Goal: Communication & Community: Answer question/provide support

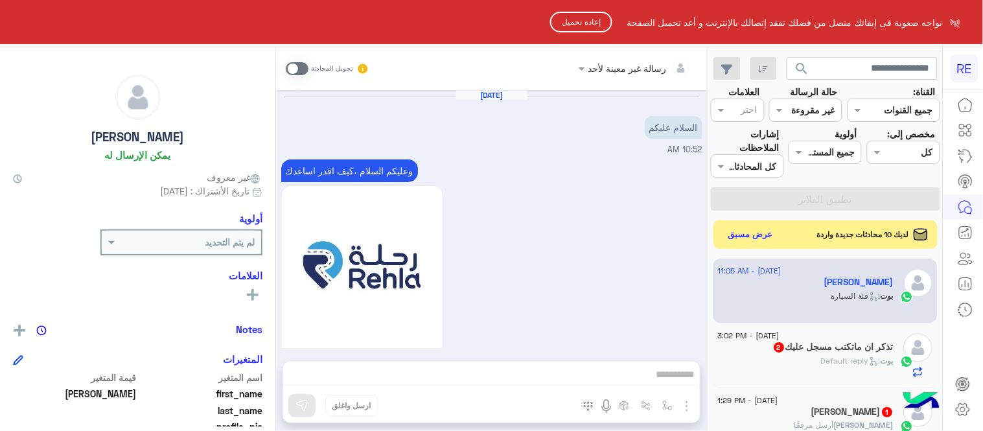
scroll to position [266, 0]
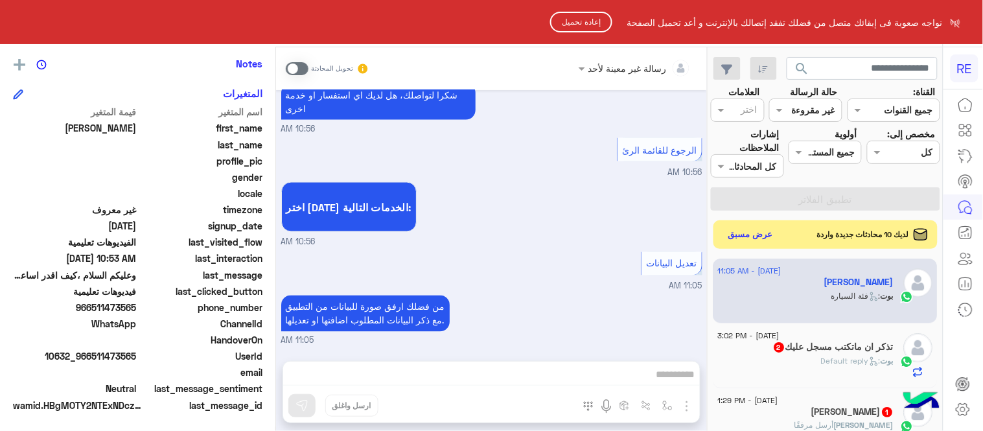
click at [589, 24] on button "إعادة تحميل" at bounding box center [581, 22] width 62 height 21
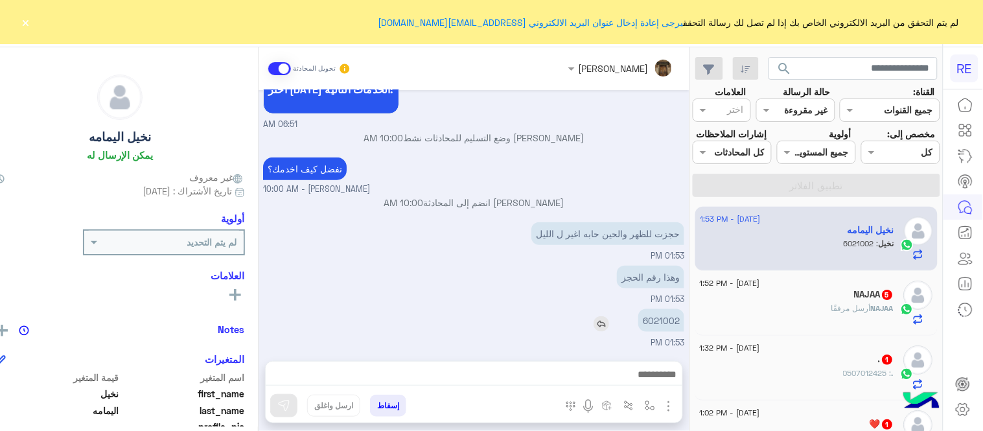
click at [676, 323] on p "6021002" at bounding box center [661, 320] width 46 height 23
copy p "6021002"
click at [548, 355] on div "[PERSON_NAME] تحويل المحادثة [DATE] التحويل للموظف 06:51 AM اي خدمة اخرى ؟ الرج…" at bounding box center [474, 241] width 431 height 389
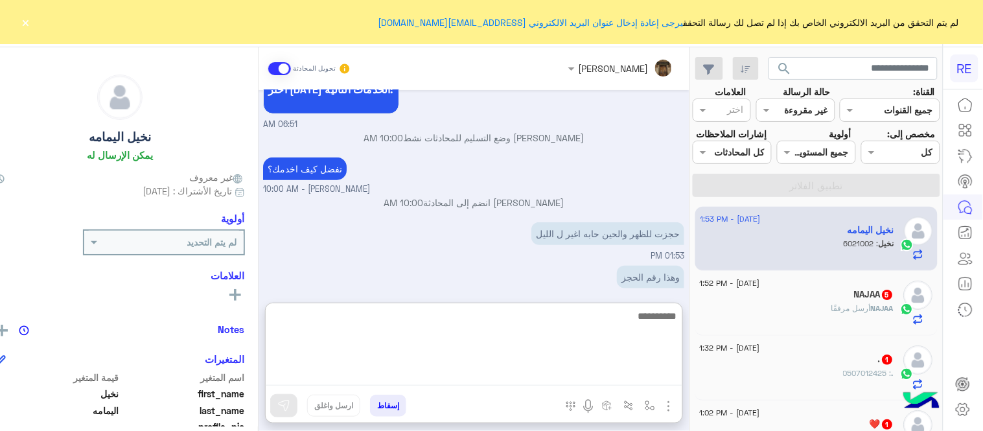
click at [515, 376] on textarea at bounding box center [474, 347] width 417 height 78
type textarea "*"
type textarea "**********"
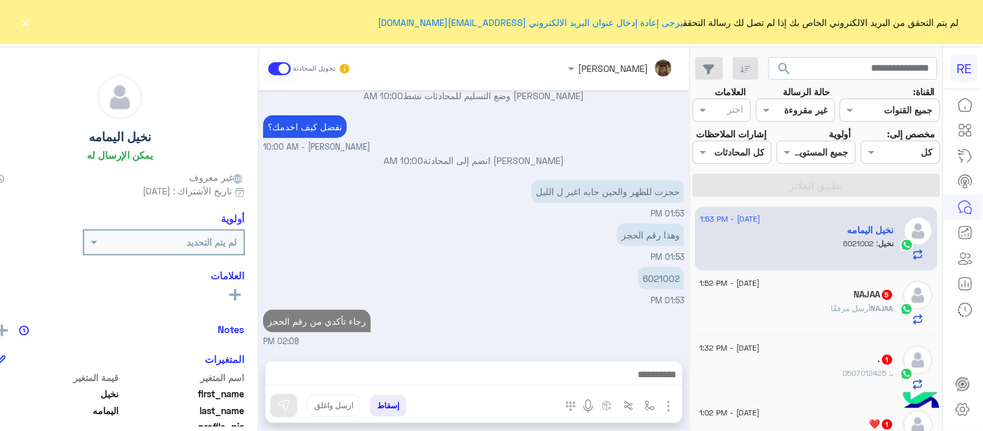
click at [489, 257] on div "[DATE] التحويل للموظف 06:51 AM اي خدمة اخرى ؟ الرجوع للقائمة الرئ لا 06:51 AM ل…" at bounding box center [474, 219] width 431 height 258
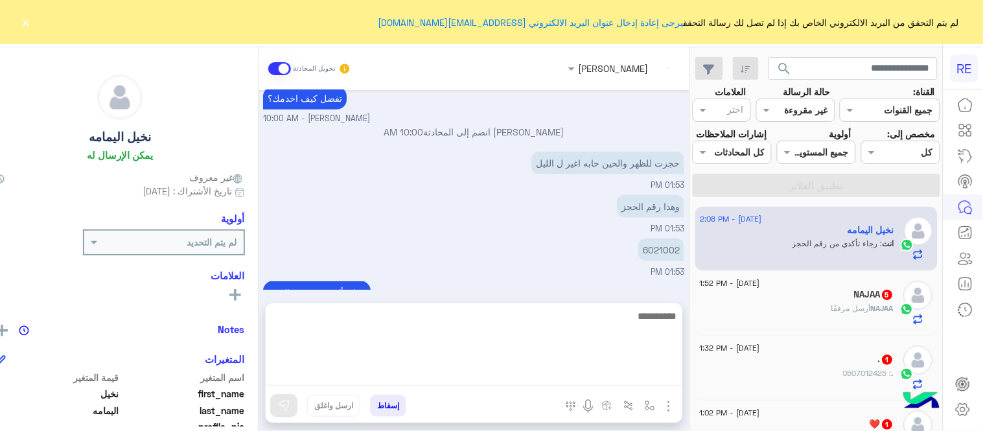
click at [519, 373] on textarea at bounding box center [474, 347] width 417 height 78
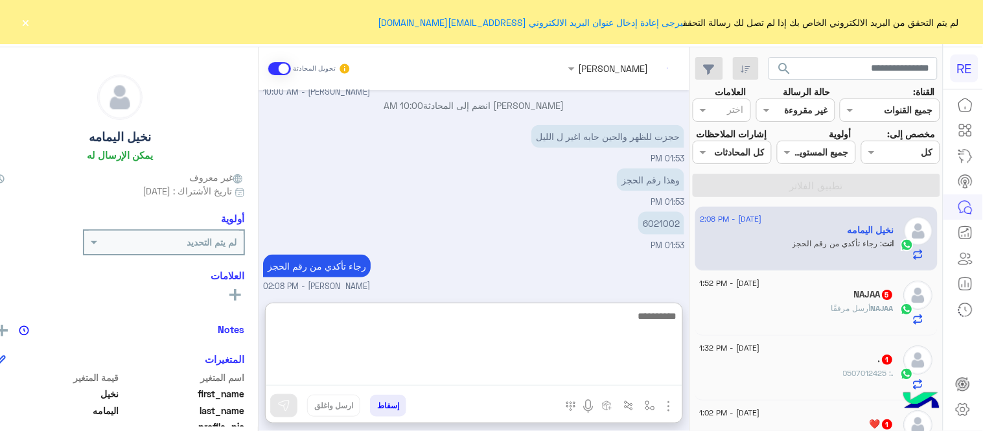
scroll to position [383, 0]
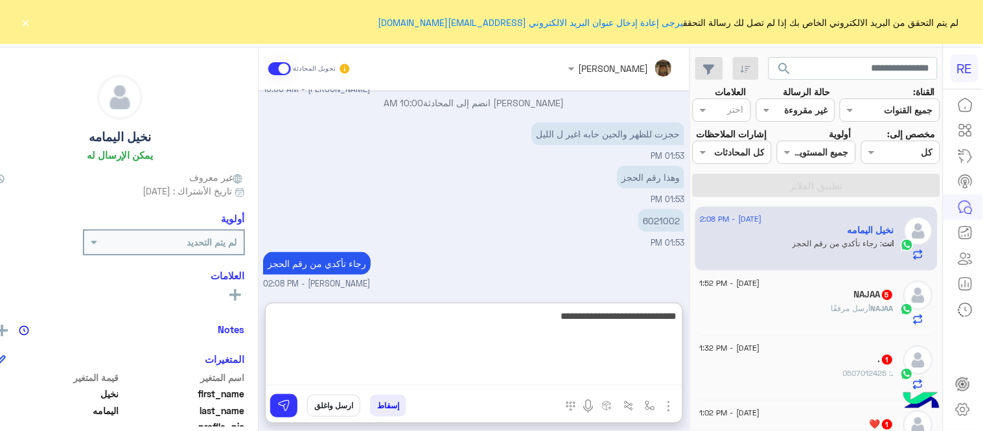
type textarea "**********"
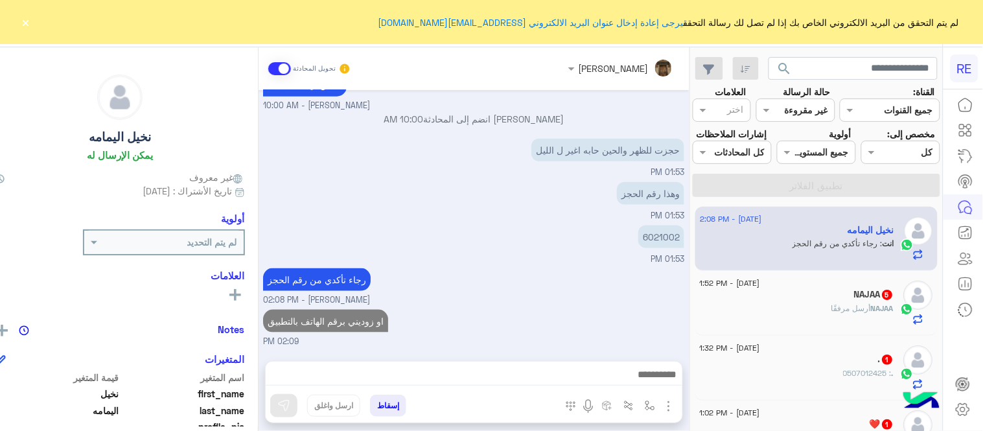
scroll to position [366, 0]
click at [535, 245] on div "[DATE] التحويل للموظف 06:51 AM اي خدمة اخرى ؟ الرجوع للقائمة الرئ لا 06:51 AM ل…" at bounding box center [474, 219] width 431 height 258
click at [20, 21] on button "×" at bounding box center [25, 22] width 13 height 13
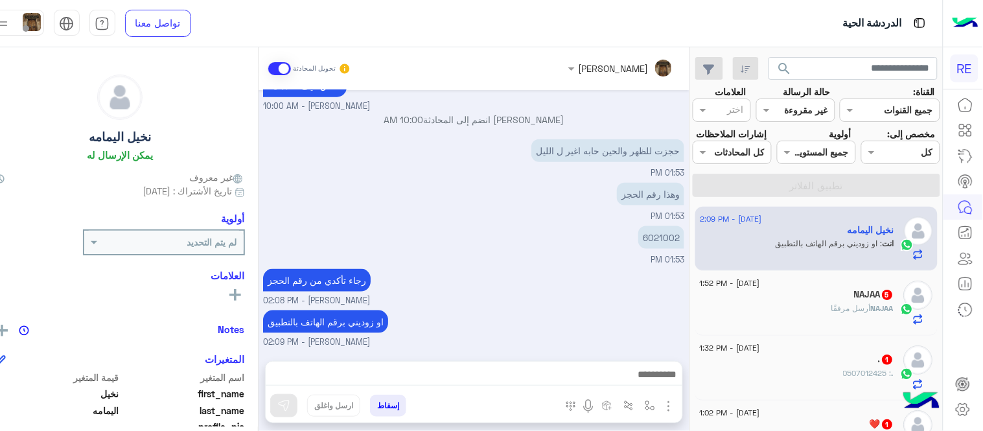
click at [775, 303] on div "NAJAA 5" at bounding box center [798, 296] width 194 height 14
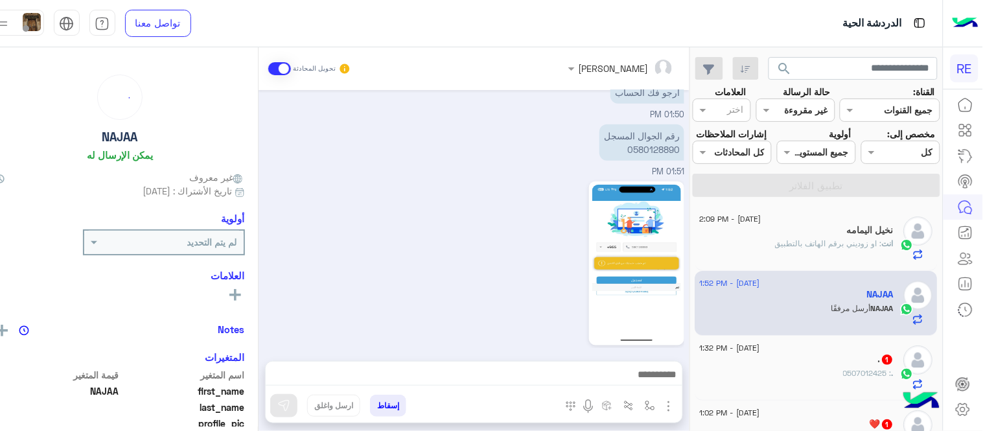
scroll to position [360, 0]
click at [665, 136] on p "رقم الجوال المسجل 0580128890" at bounding box center [642, 142] width 85 height 36
copy p "0580128890"
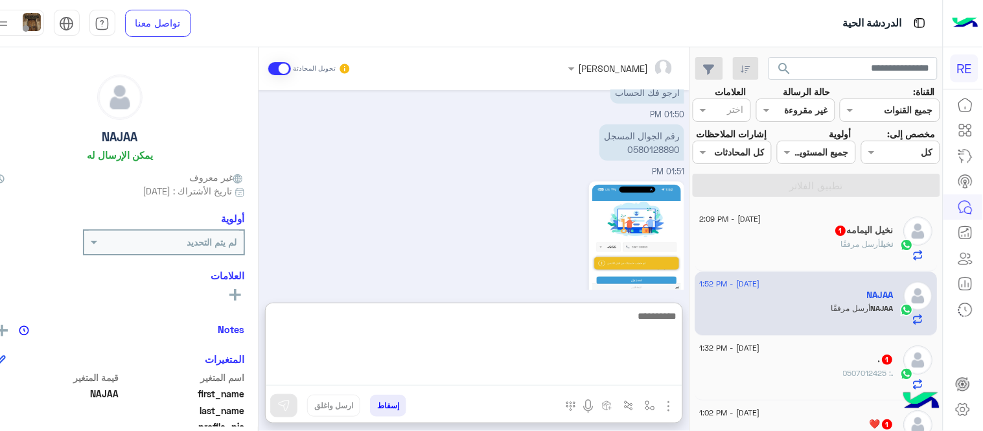
click at [572, 375] on textarea at bounding box center [474, 347] width 417 height 78
type textarea "**********"
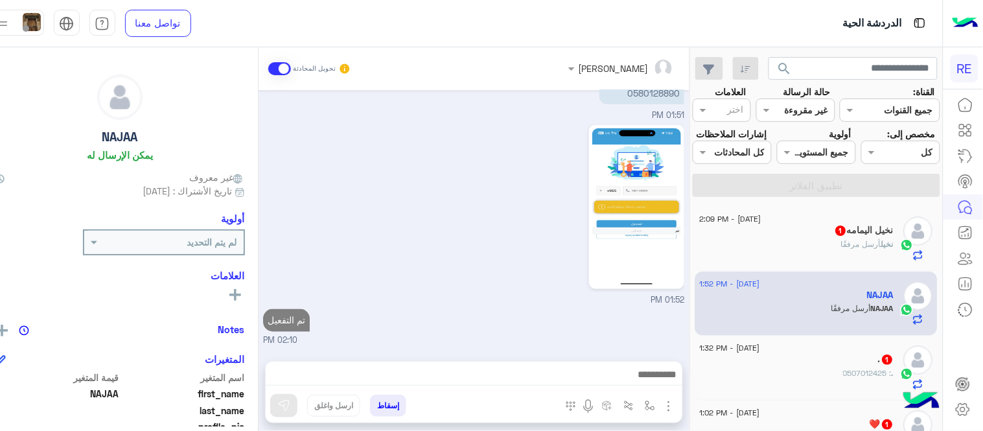
click at [588, 289] on div "[PERSON_NAME] تحويل المحادثة [DATE] تم إلغاء تخصيص المحادثة تلقائيًا وإغلاقها ب…" at bounding box center [474, 241] width 431 height 389
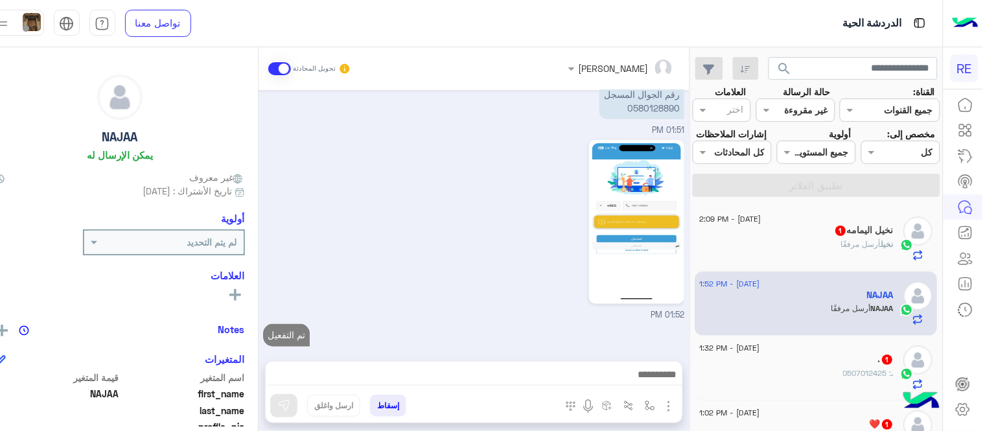
click at [809, 261] on div "[PERSON_NAME] أرسل مرفقًا" at bounding box center [798, 250] width 194 height 23
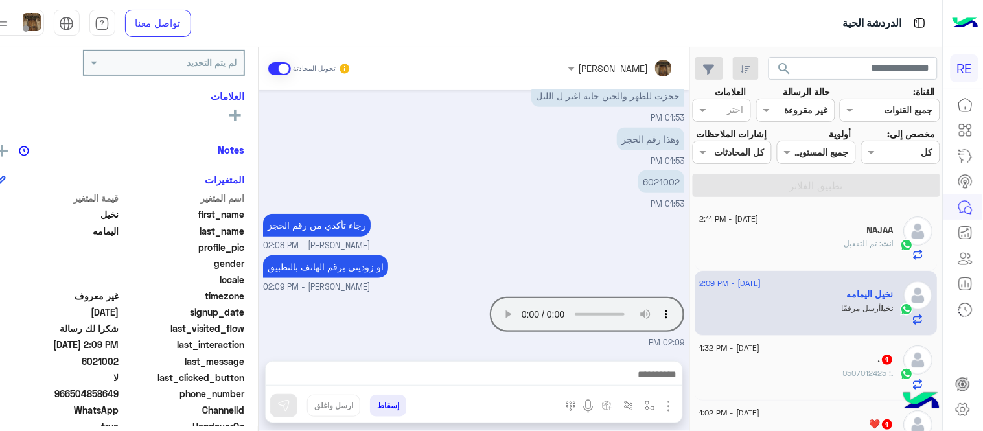
scroll to position [189, 0]
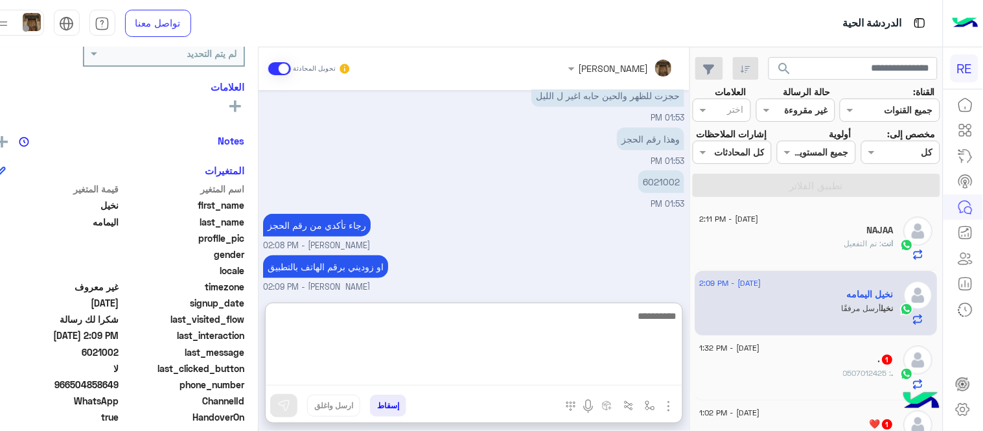
click at [533, 378] on textarea at bounding box center [474, 347] width 417 height 78
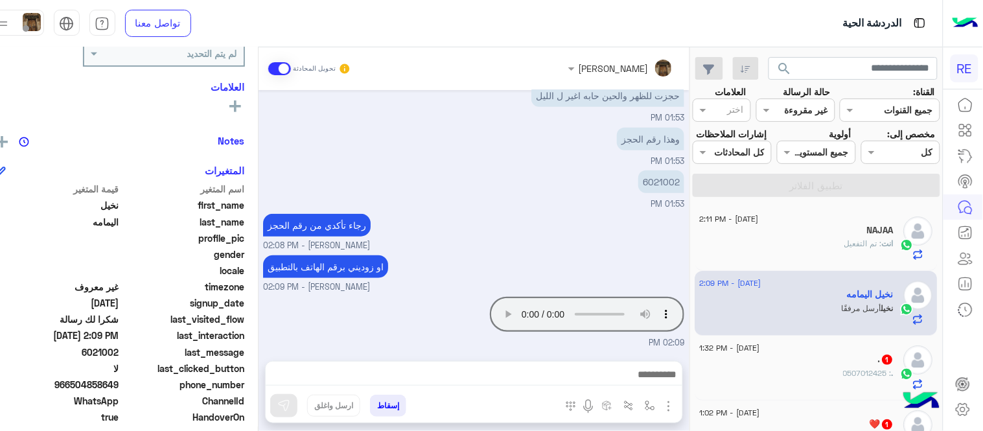
click at [594, 211] on div "رجاء تأكدي من رقم الحجز [PERSON_NAME] - 02:08 PM" at bounding box center [473, 231] width 421 height 41
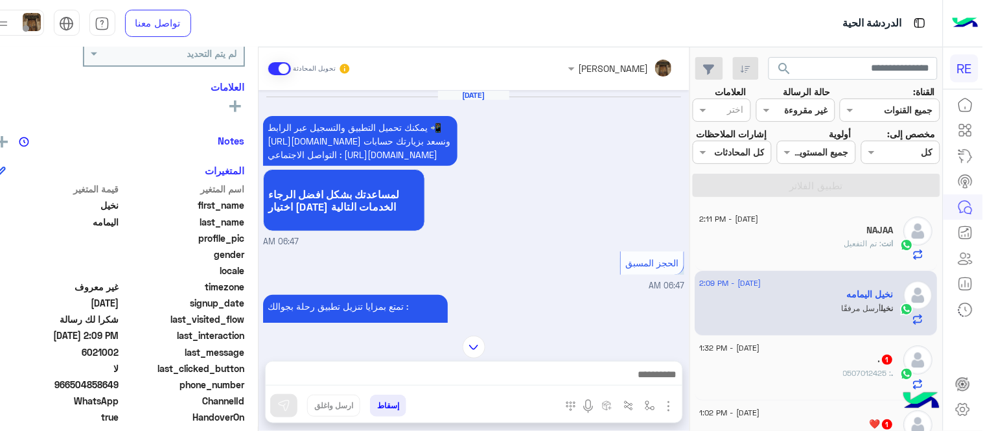
scroll to position [1038, 0]
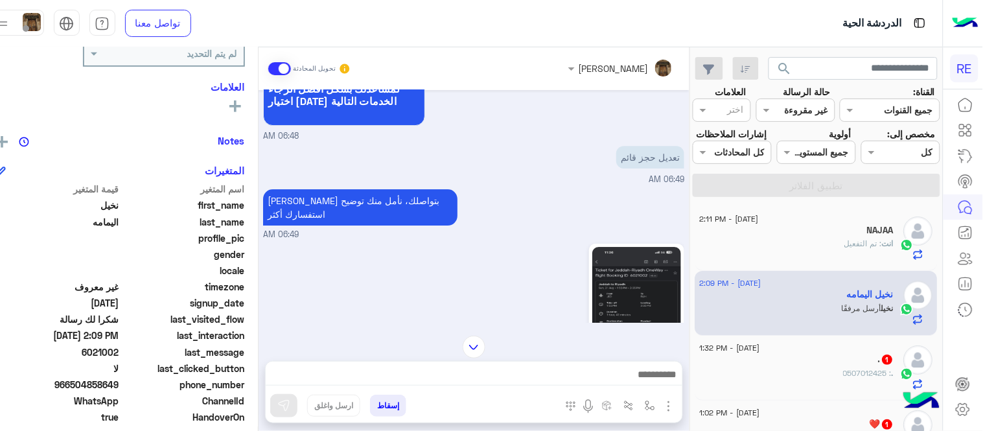
click at [681, 264] on img at bounding box center [636, 326] width 89 height 158
click at [485, 341] on img at bounding box center [474, 347] width 23 height 23
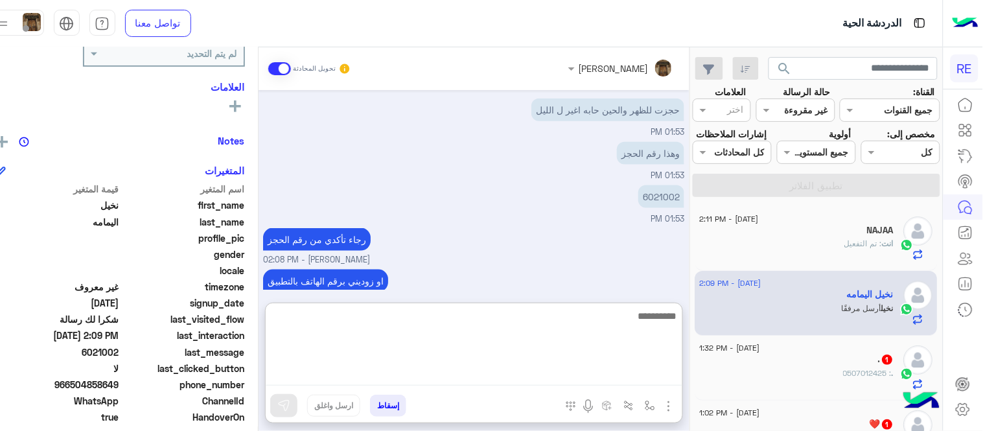
scroll to position [2972, 0]
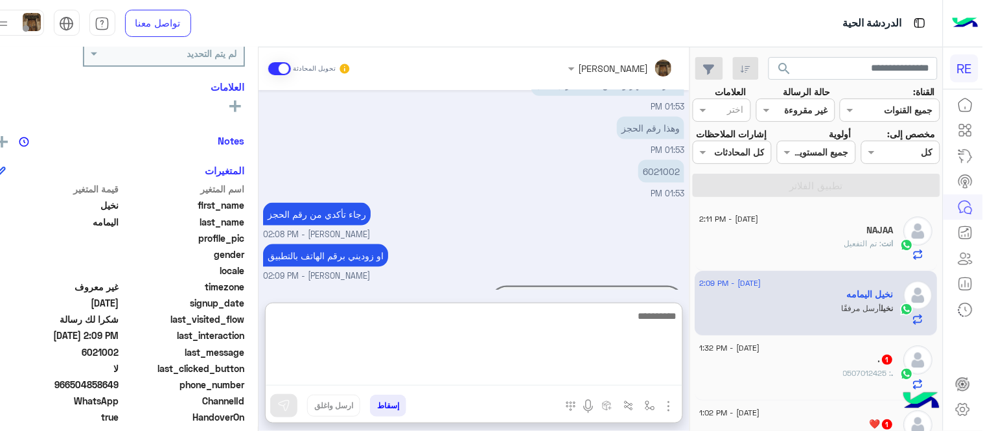
click at [540, 380] on textarea at bounding box center [474, 347] width 417 height 78
type textarea "**********"
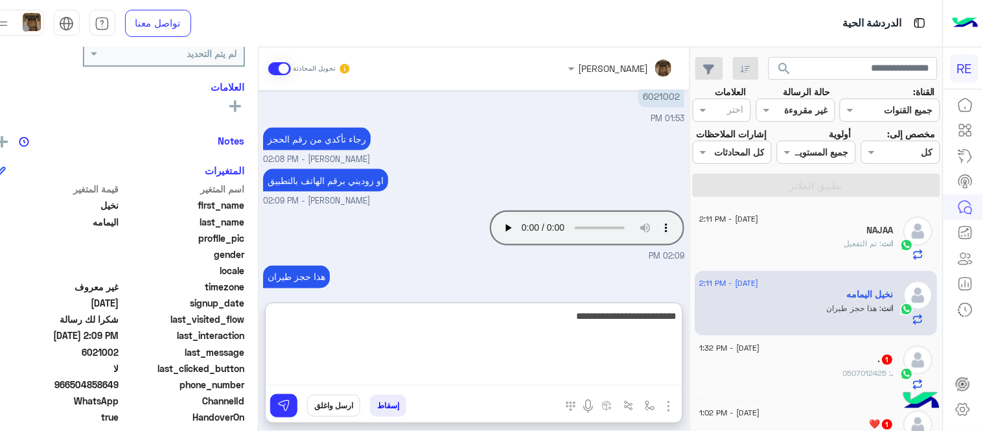
type textarea "**********"
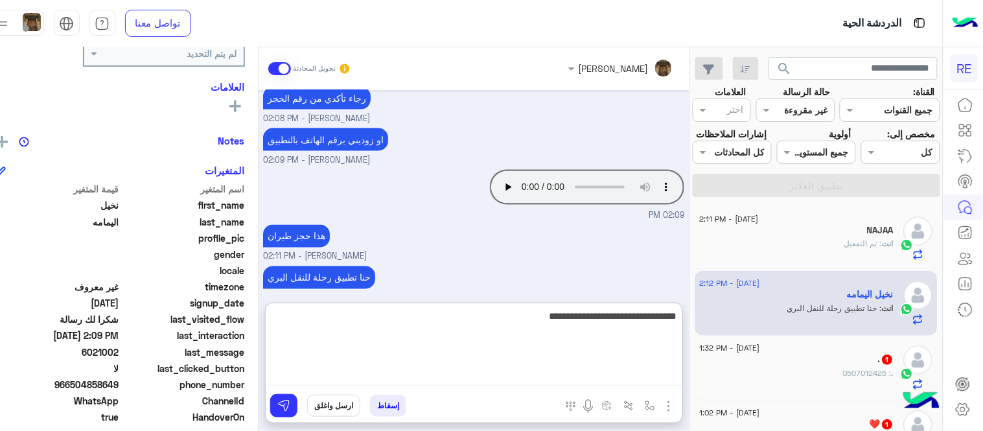
type textarea "**********"
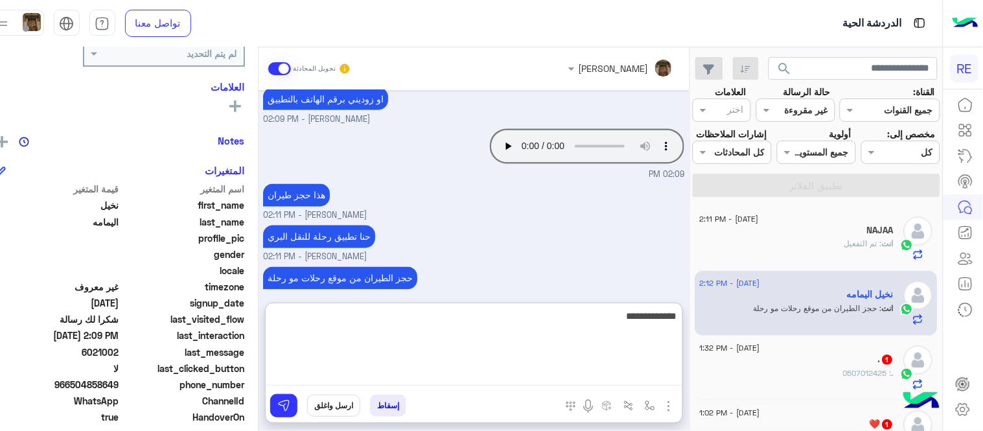
click at [663, 319] on textarea "**********" at bounding box center [474, 347] width 417 height 78
type textarea "**********"
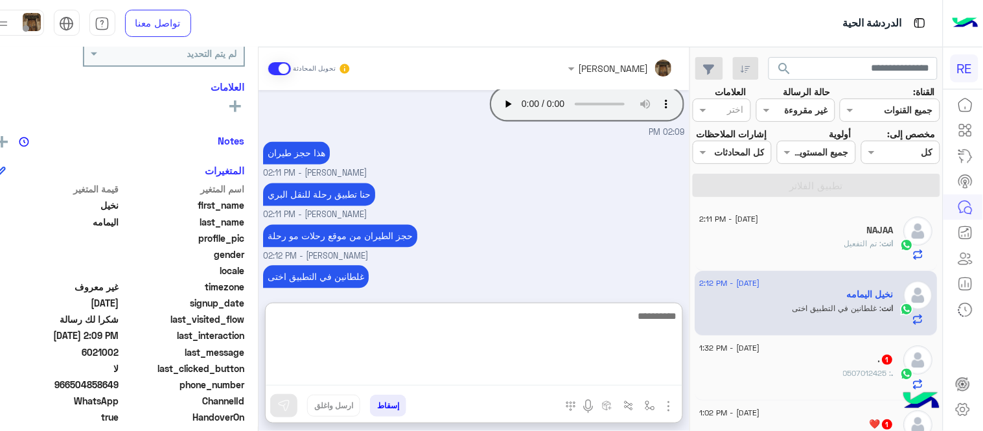
click at [604, 322] on textarea at bounding box center [474, 347] width 417 height 78
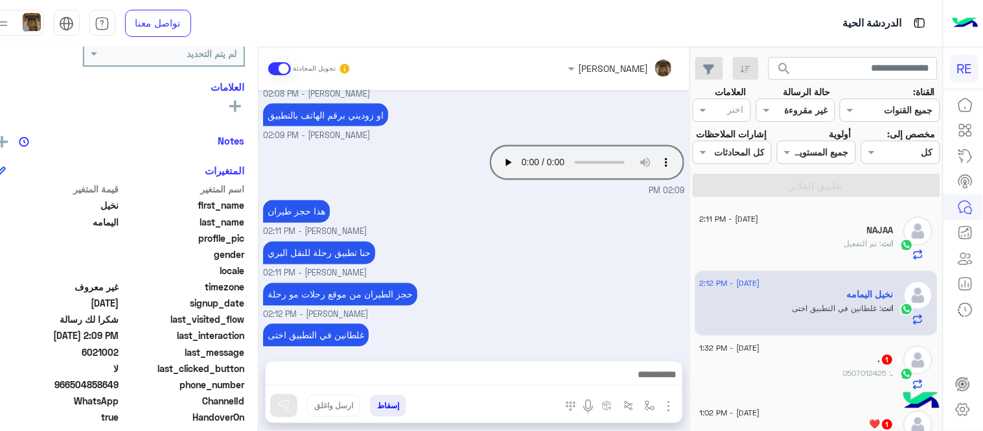
drag, startPoint x: 571, startPoint y: 266, endPoint x: 581, endPoint y: 373, distance: 108.1
click at [581, 373] on div "[PERSON_NAME] تحويل المحادثة [DATE] يمكنك تحميل التطبيق والتسجيل عبر الرابط 📲 […" at bounding box center [474, 241] width 431 height 389
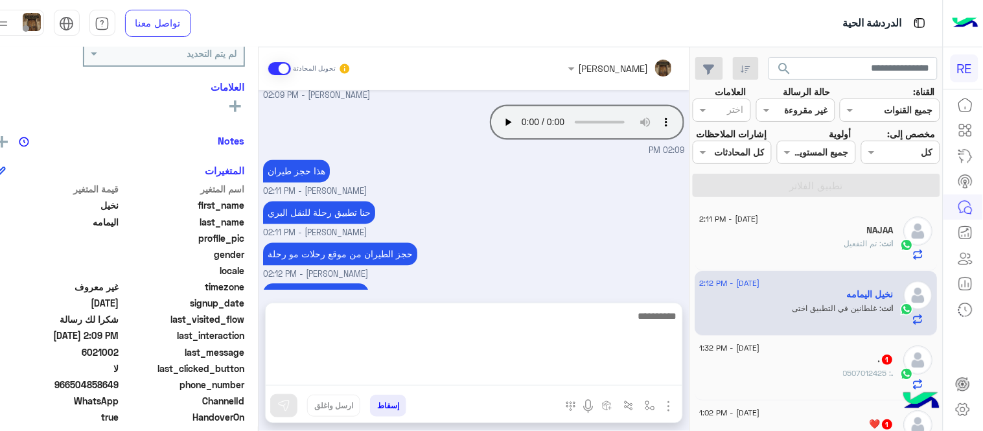
click at [581, 373] on textarea at bounding box center [474, 347] width 417 height 78
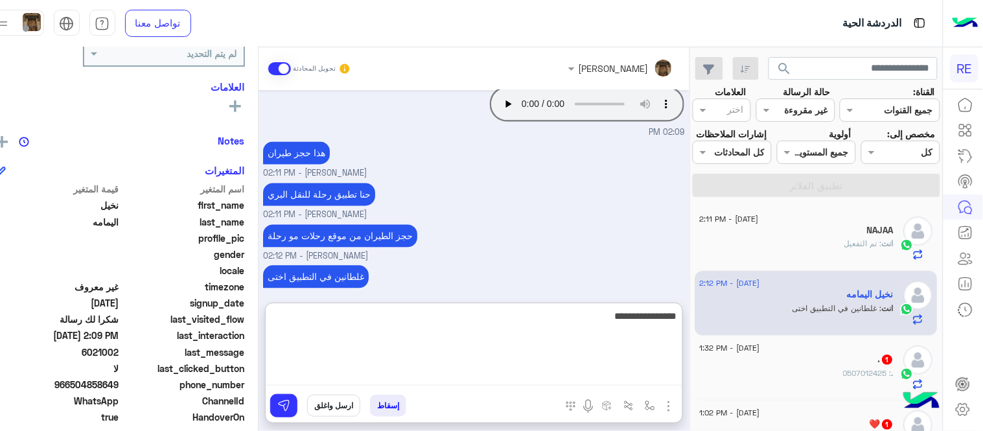
type textarea "**********"
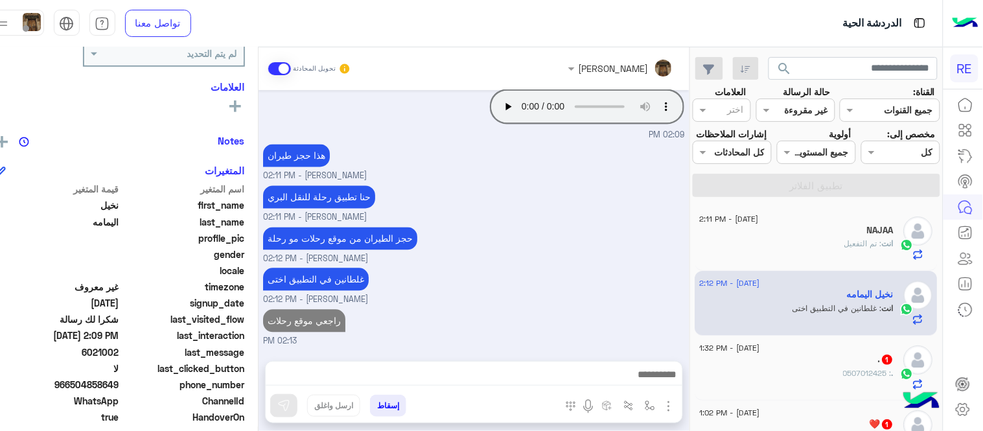
scroll to position [3153, 0]
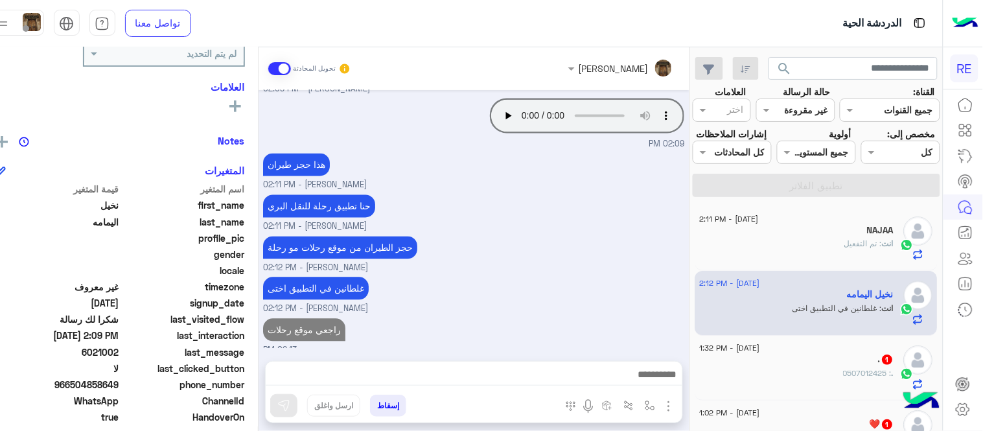
click at [580, 236] on div "[DATE] يمكنك تحميل التطبيق والتسجيل عبر الرابط 📲 [URL][DOMAIN_NAME] ونسعد بزيار…" at bounding box center [474, 219] width 431 height 258
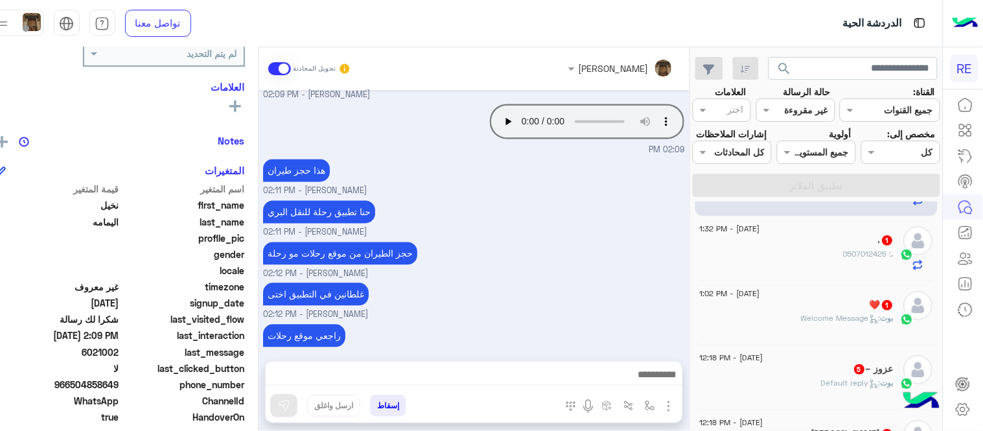
scroll to position [124, 0]
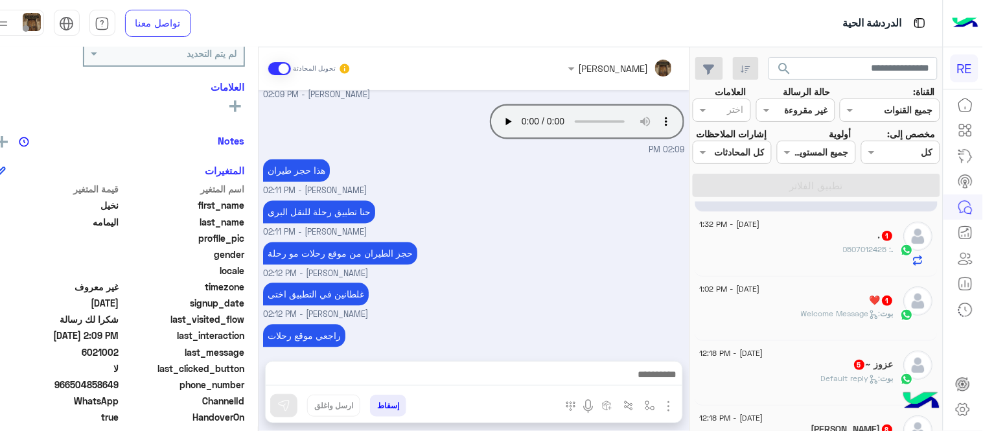
click at [800, 244] on div ". 1" at bounding box center [798, 237] width 194 height 14
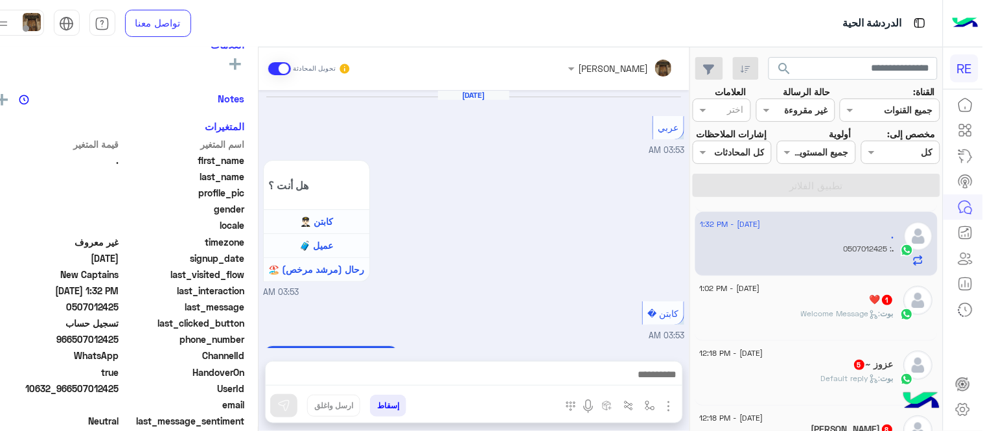
scroll to position [811, 0]
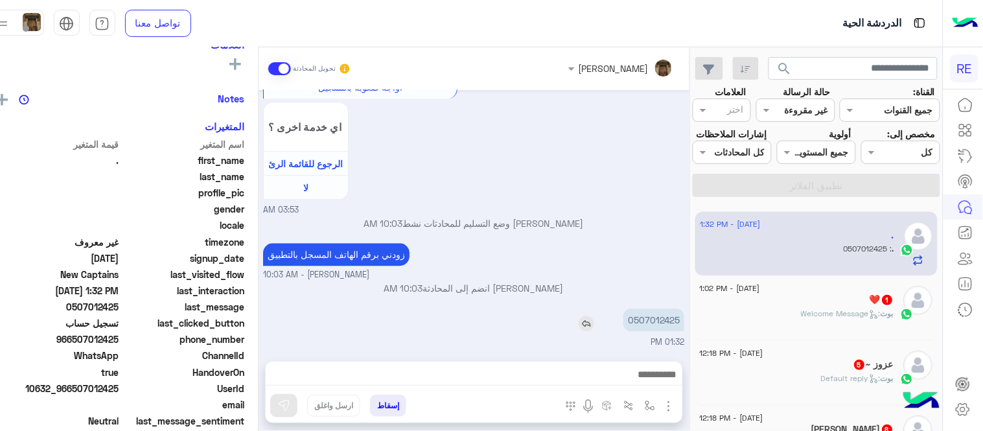
click at [684, 321] on p "0507012425" at bounding box center [654, 320] width 61 height 23
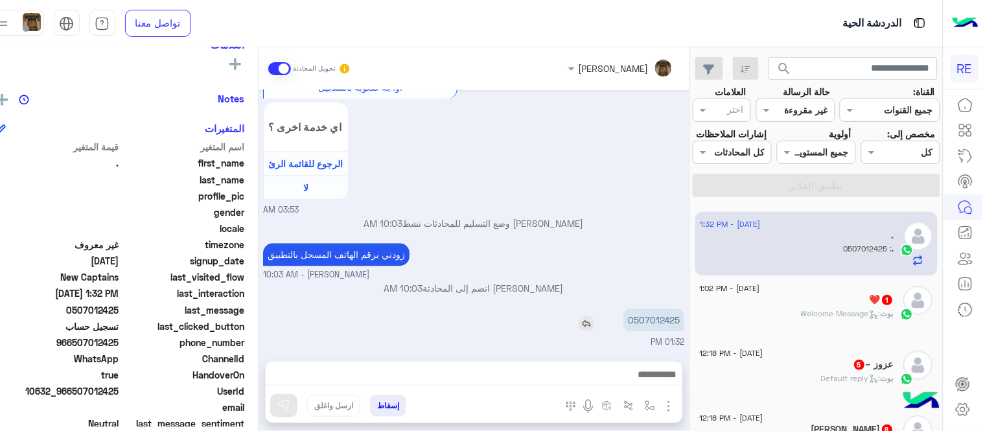
click at [684, 321] on p "0507012425" at bounding box center [654, 320] width 61 height 23
copy p "0507012425"
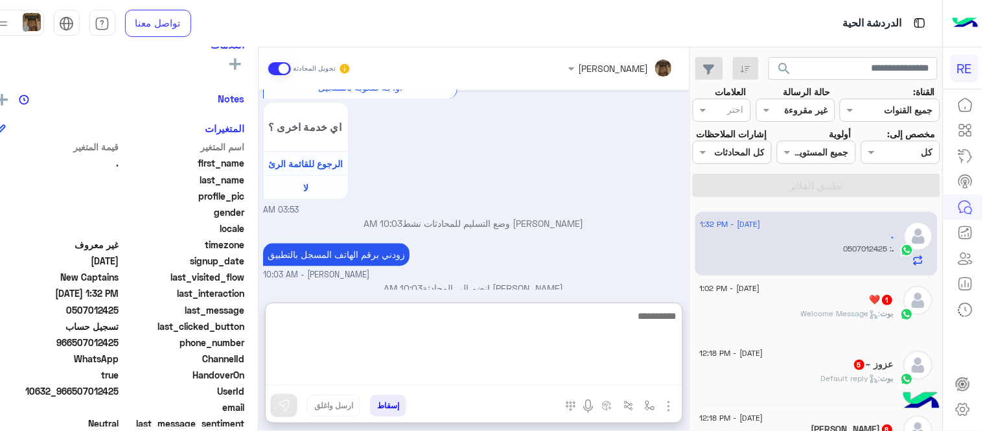
click at [410, 370] on textarea at bounding box center [474, 347] width 417 height 78
type textarea "**********"
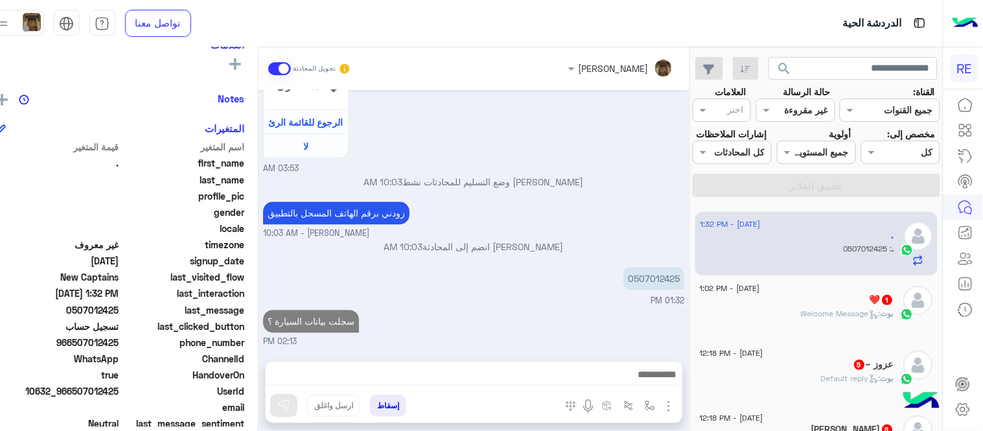
scroll to position [852, 0]
click at [552, 270] on div "[DATE] عربي 03:53 AM هل أنت ؟ كابتن 👨🏻‍✈️ عميل 🧳 رحال (مرشد مرخص) 🏖️ 03:53 AM ك…" at bounding box center [474, 219] width 431 height 258
click at [714, 266] on div "[DATE] - 2:11 PM NAJAA انت : تم التفعيل [DATE] - 2:13 PM نخيل اليمامه انت : راج…" at bounding box center [817, 319] width 252 height 234
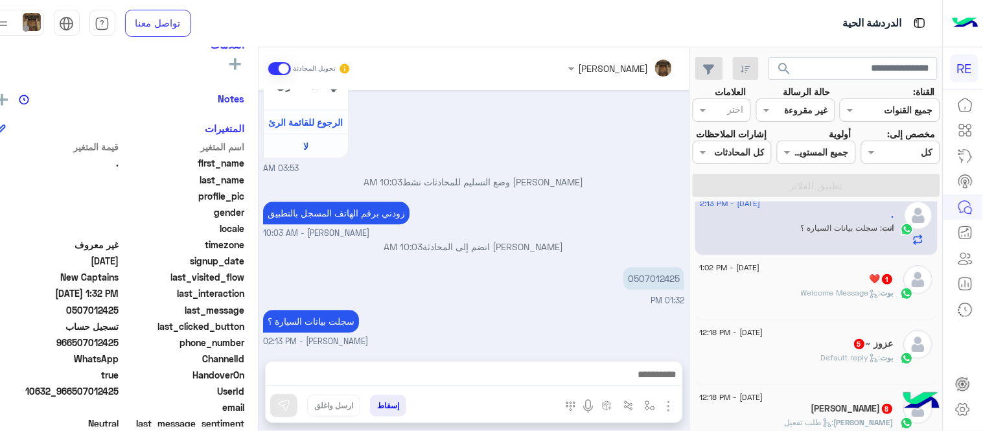
scroll to position [153, 0]
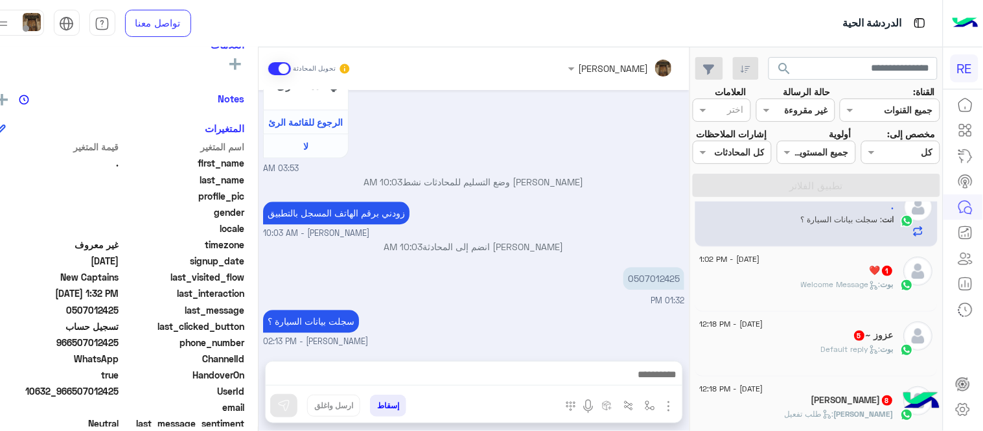
click at [814, 289] on span ": Welcome Message" at bounding box center [842, 284] width 80 height 10
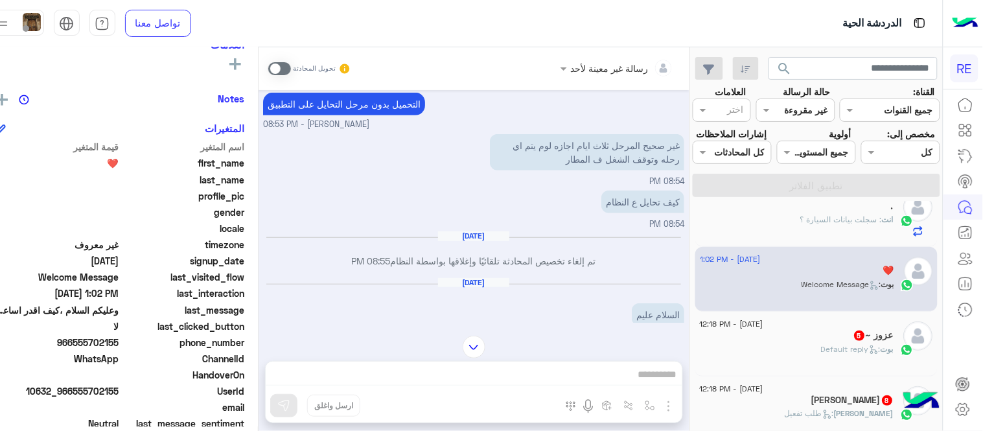
scroll to position [183, 0]
click at [291, 73] on span at bounding box center [279, 68] width 23 height 13
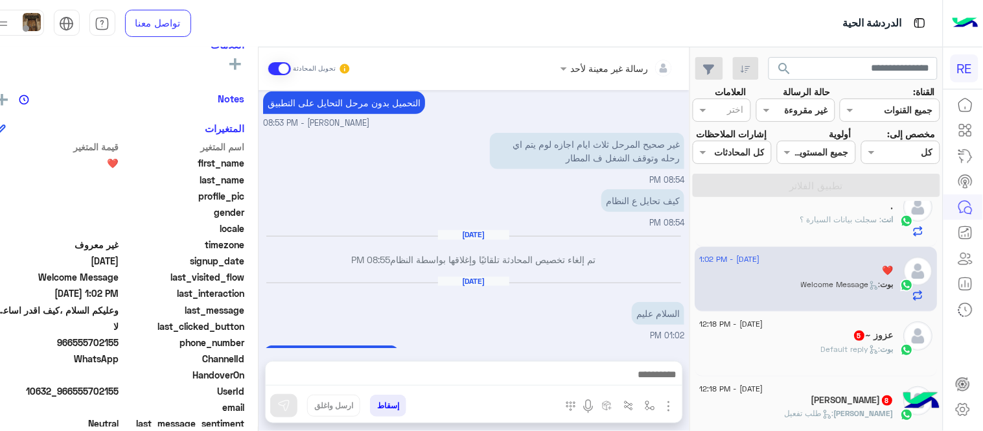
scroll to position [546, 0]
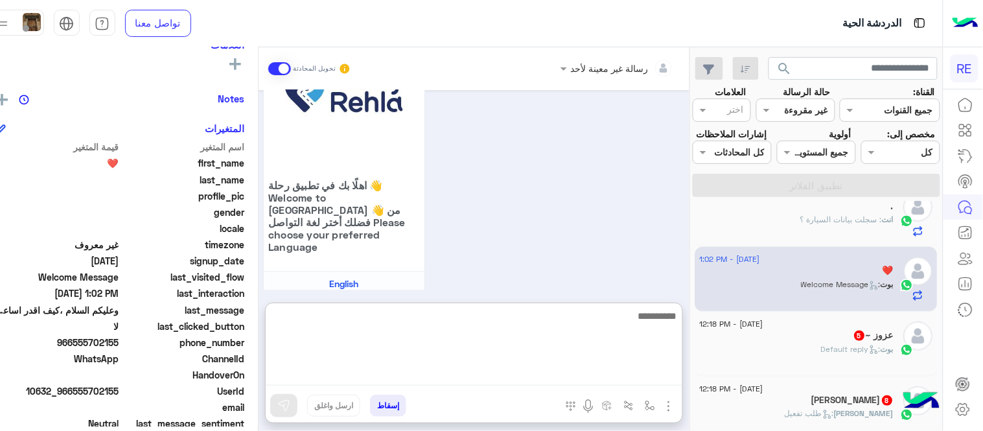
click at [487, 373] on textarea at bounding box center [474, 347] width 417 height 78
type textarea "**********"
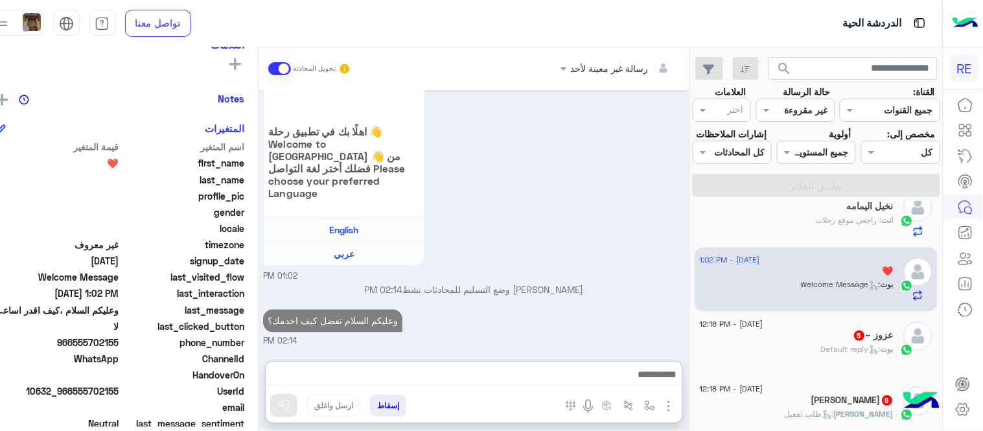
scroll to position [614, 0]
click at [806, 330] on div "[DATE] - 12:18 PM" at bounding box center [798, 326] width 194 height 8
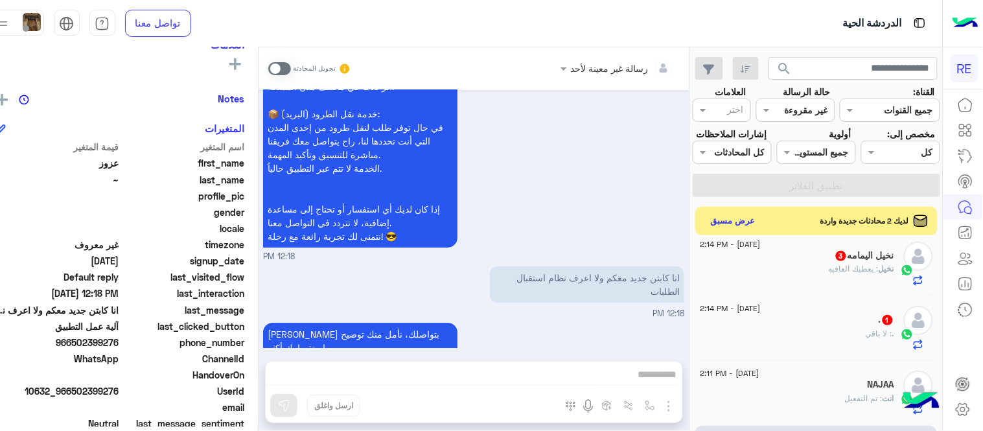
scroll to position [93, 0]
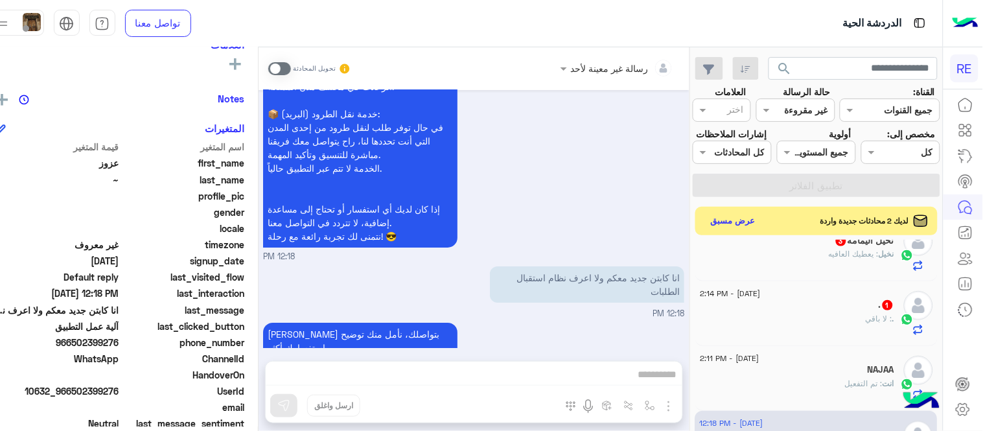
click at [760, 271] on div "نخيل : يعطيك العافيه" at bounding box center [798, 259] width 194 height 23
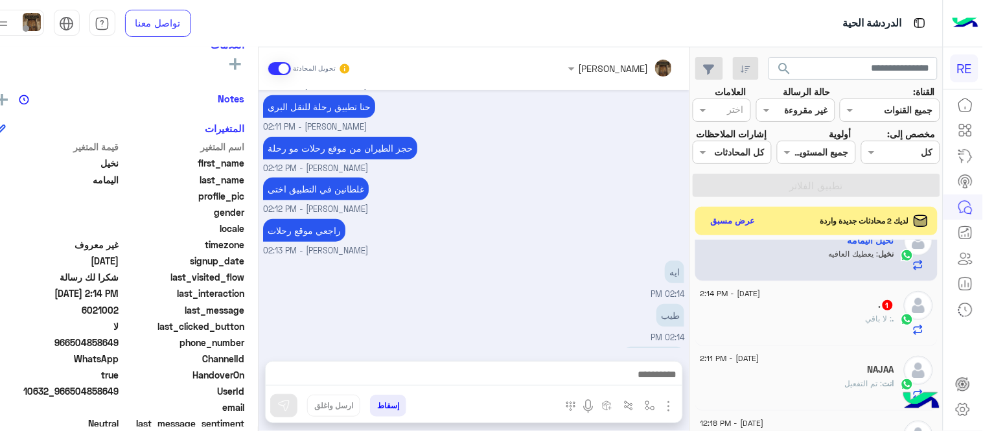
scroll to position [197, 0]
